Goal: Task Accomplishment & Management: Use online tool/utility

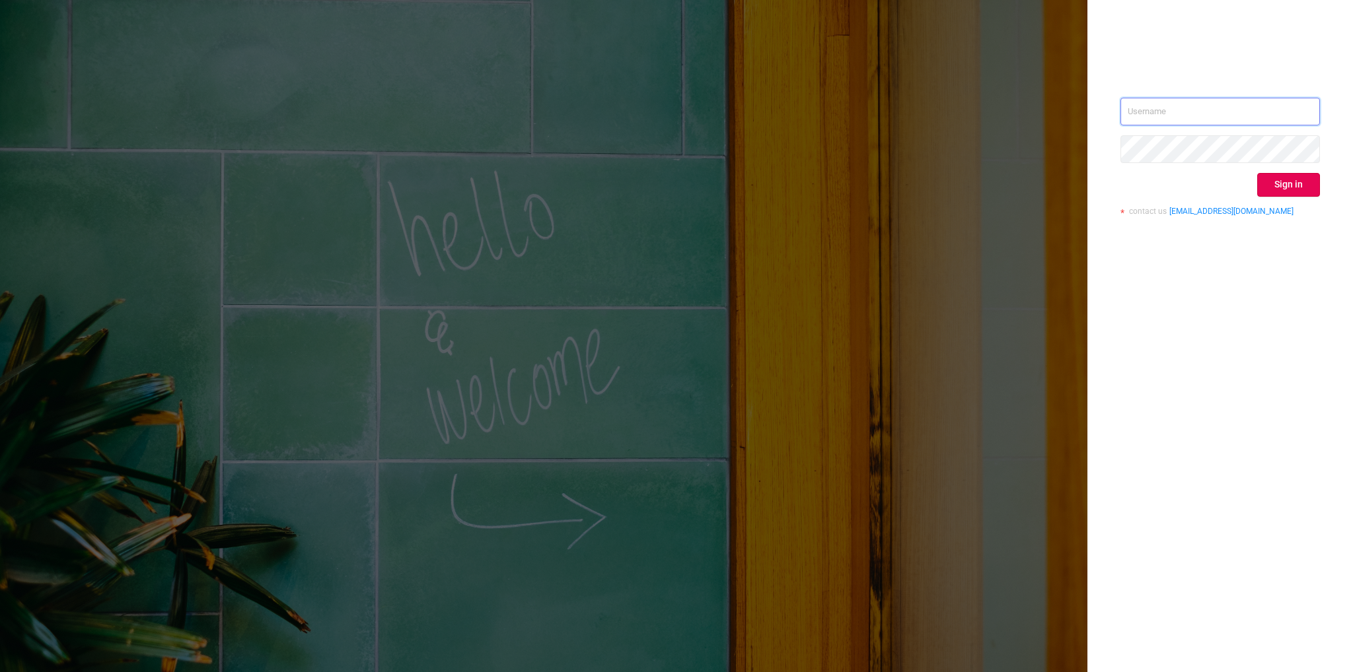
click at [1169, 106] on input "text" at bounding box center [1219, 112] width 199 height 28
type input "[EMAIL_ADDRESS][DOMAIN_NAME]"
click at [1283, 182] on button "Sign in" at bounding box center [1288, 185] width 63 height 24
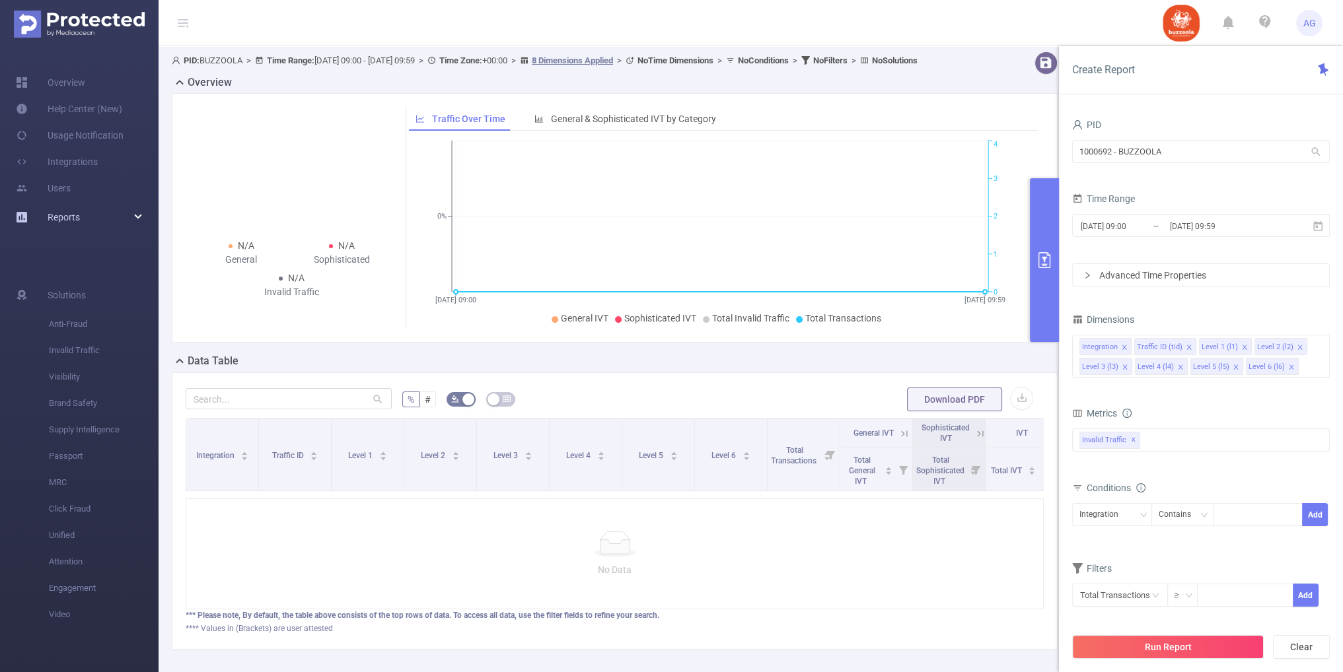
click at [89, 221] on div "Reports" at bounding box center [79, 217] width 159 height 26
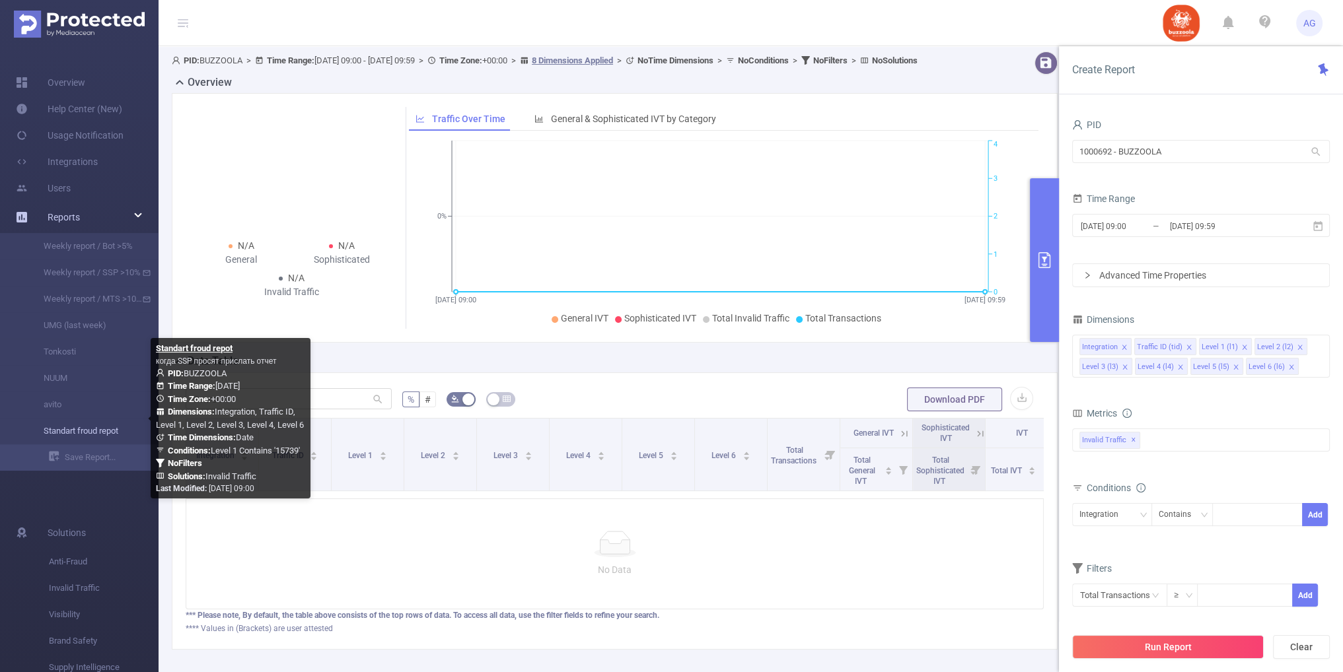
click at [98, 431] on link "Standart froud repot" at bounding box center [84, 431] width 116 height 26
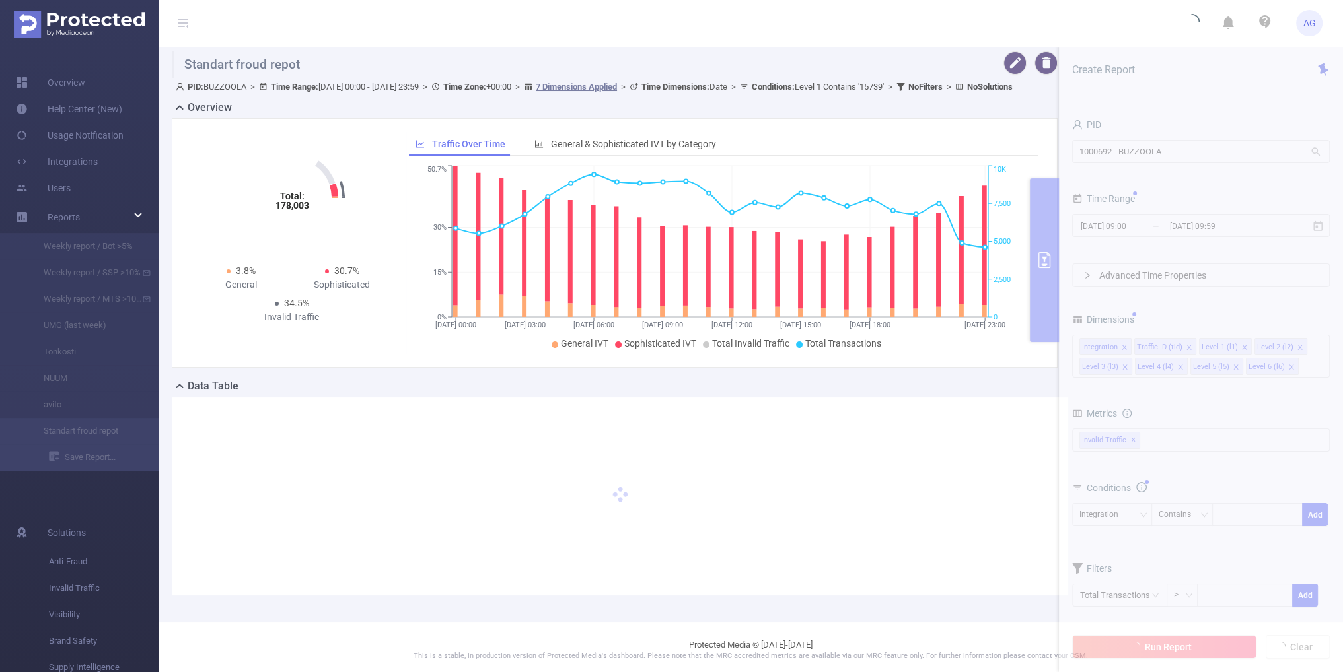
type input "[DATE] 00:00"
type input "[DATE] 23:59"
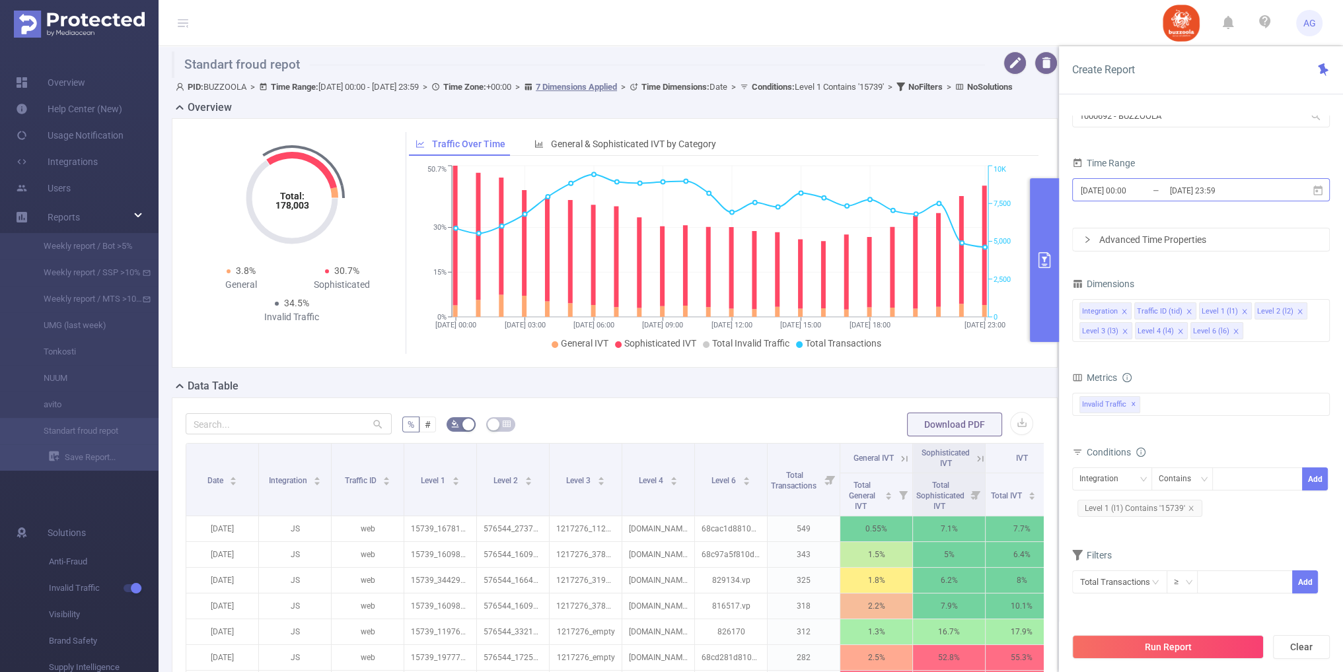
click at [1131, 192] on input "[DATE] 00:00" at bounding box center [1132, 191] width 107 height 18
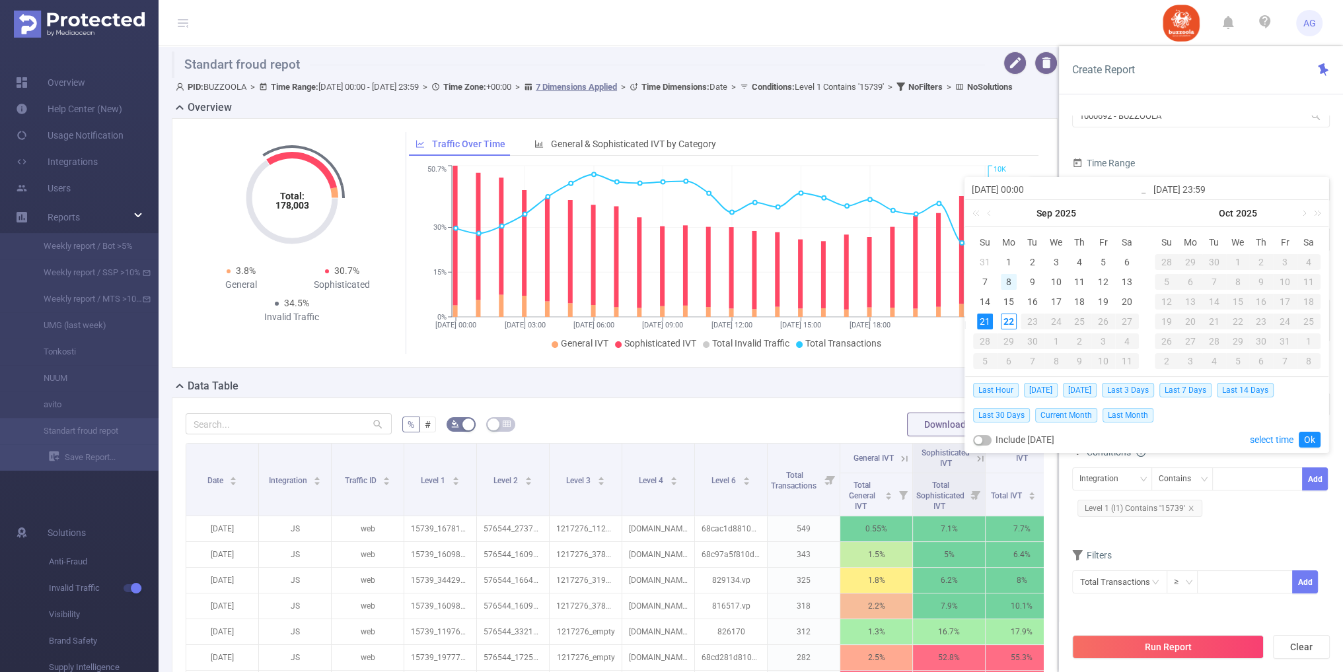
click at [1006, 282] on div "8" at bounding box center [1009, 282] width 16 height 16
click at [984, 326] on div "21" at bounding box center [985, 322] width 16 height 16
type input "[DATE] 00:00"
click at [1306, 433] on link "Ok" at bounding box center [1309, 440] width 22 height 16
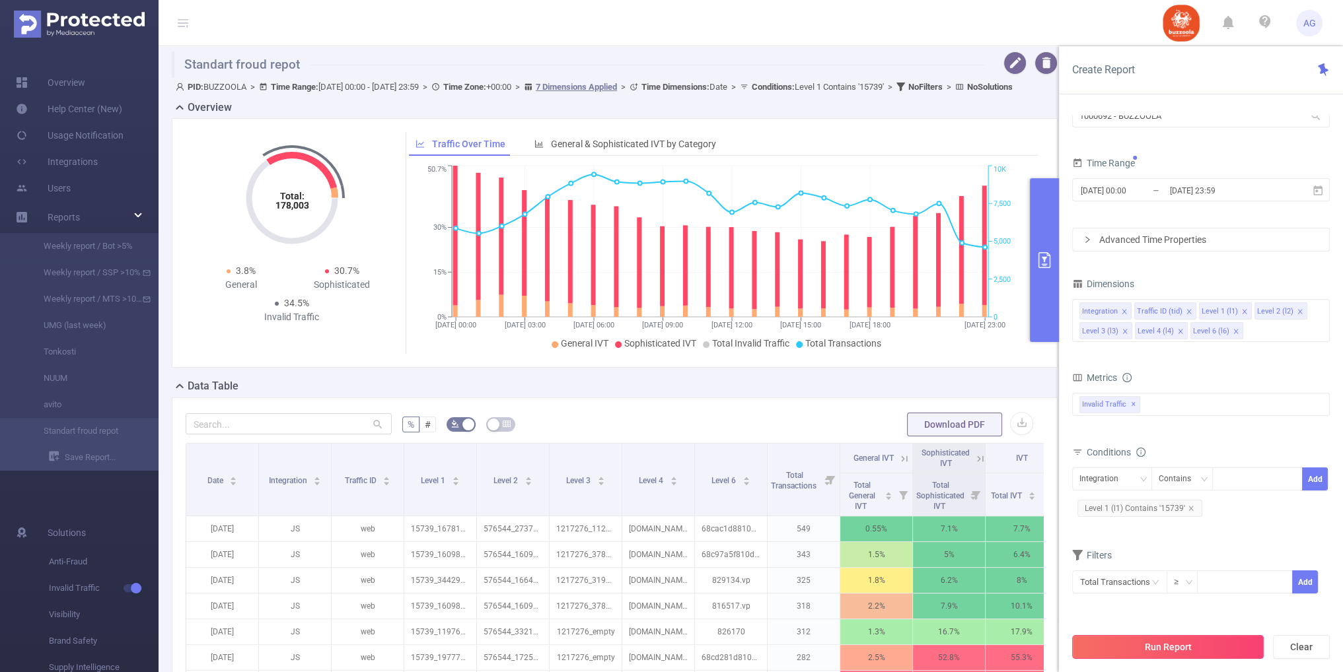
click at [1179, 645] on button "Run Report" at bounding box center [1168, 647] width 192 height 24
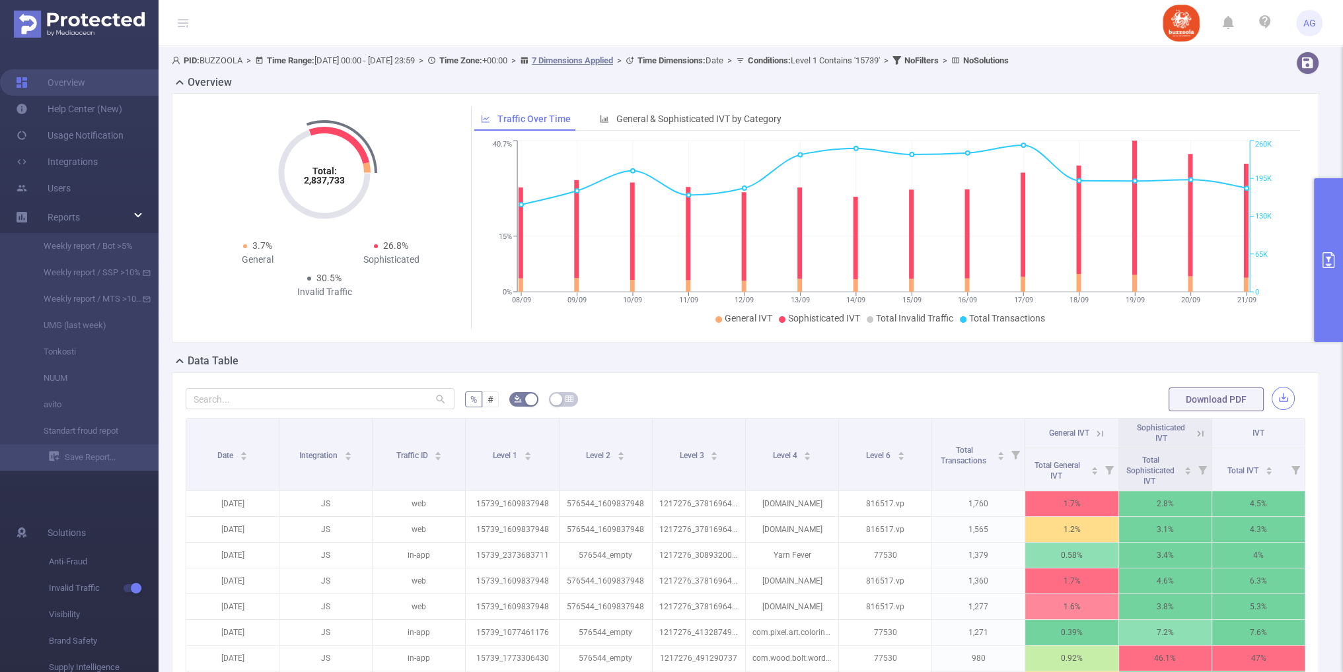
click at [1271, 400] on button "button" at bounding box center [1282, 398] width 23 height 23
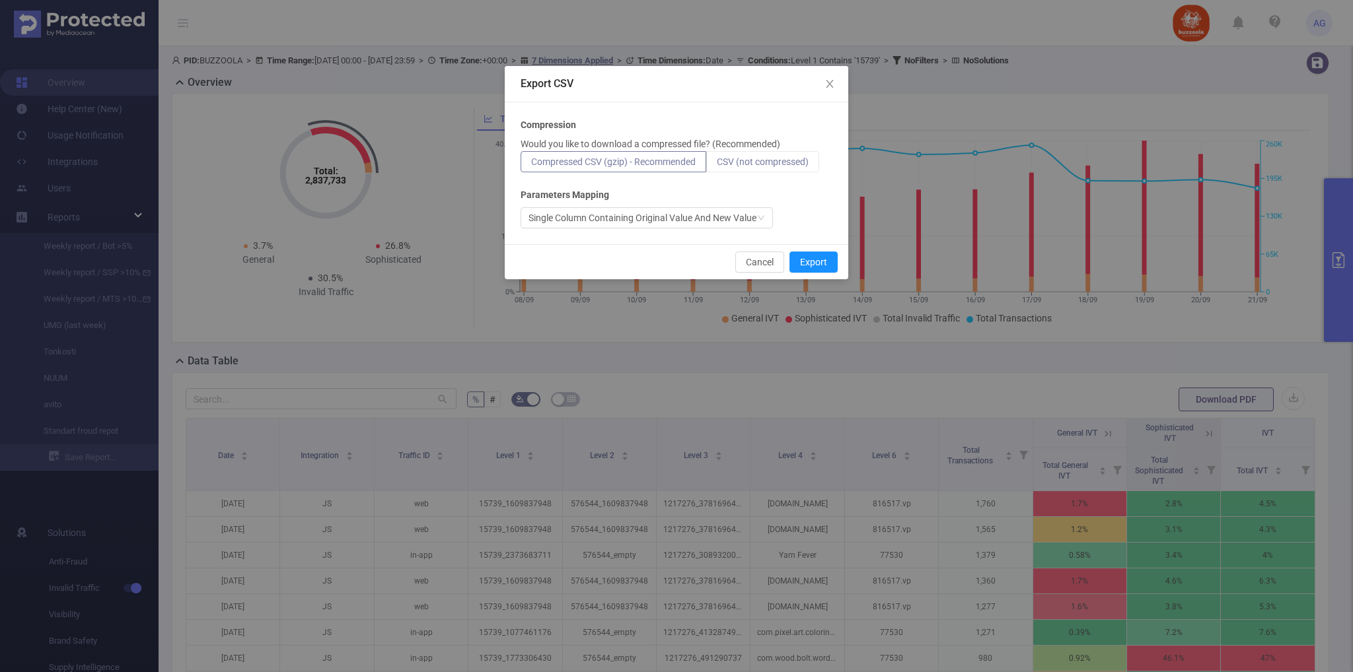
click at [758, 162] on span "CSV (not compressed)" at bounding box center [763, 162] width 92 height 11
click at [717, 165] on input "CSV (not compressed)" at bounding box center [717, 165] width 0 height 0
click at [773, 160] on span "CSV (not compressed)" at bounding box center [763, 162] width 92 height 11
click at [717, 165] on input "CSV (not compressed)" at bounding box center [717, 165] width 0 height 0
click at [830, 267] on button "Export" at bounding box center [813, 262] width 48 height 21
